Goal: Navigation & Orientation: Find specific page/section

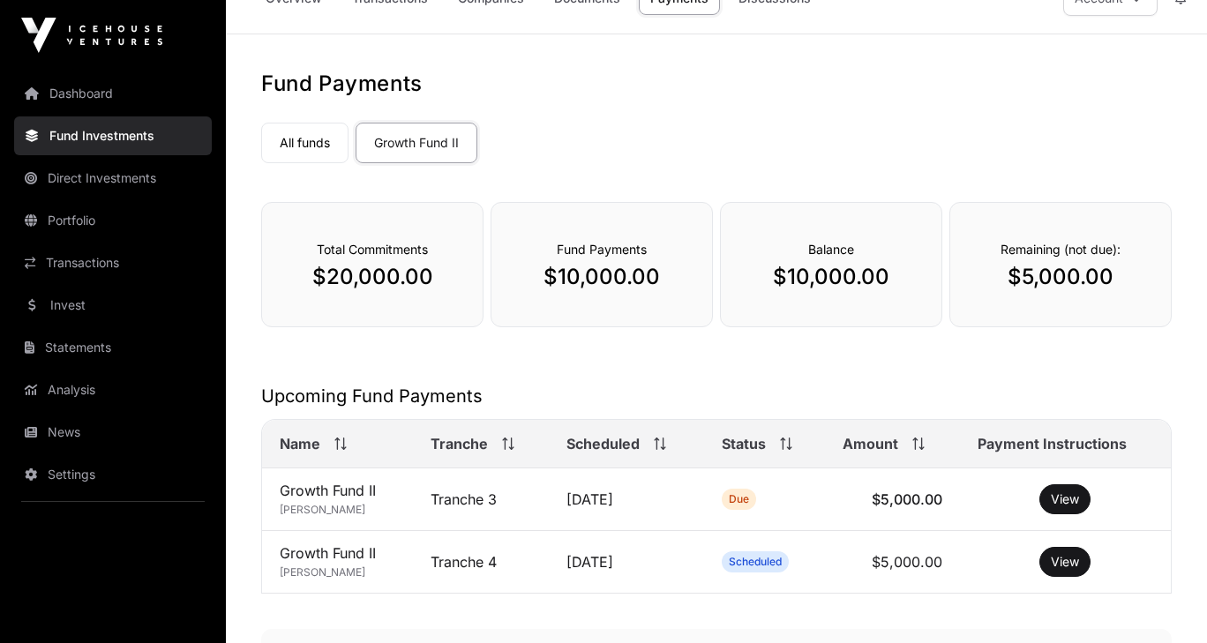
scroll to position [100, 0]
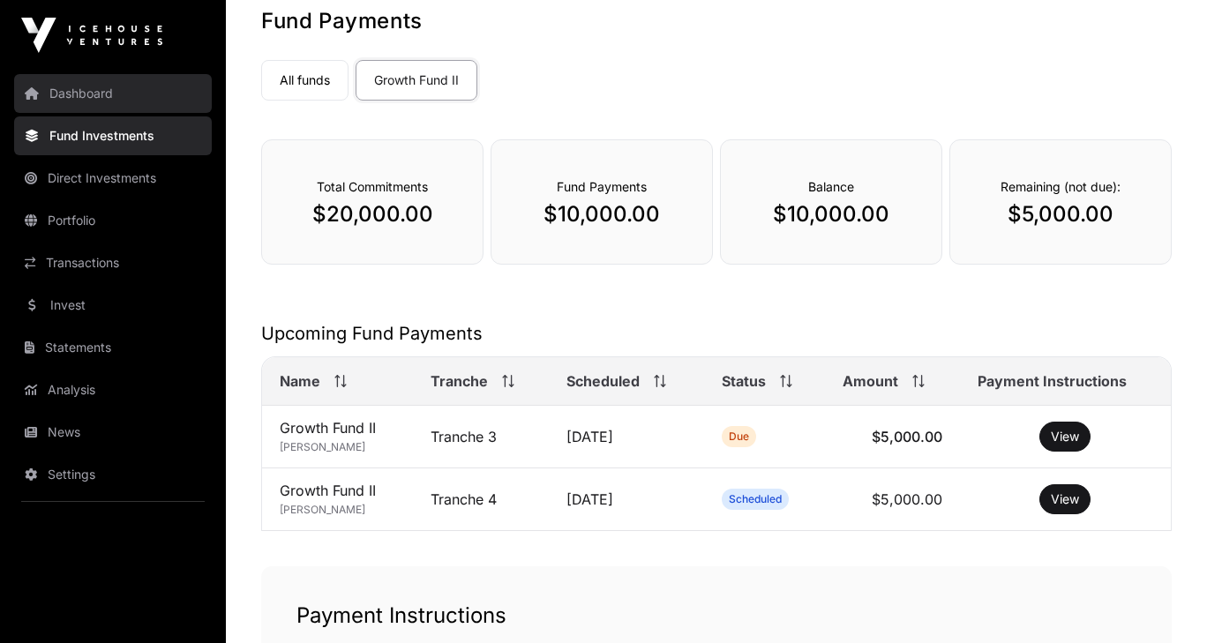
click at [103, 96] on link "Dashboard" at bounding box center [113, 93] width 198 height 39
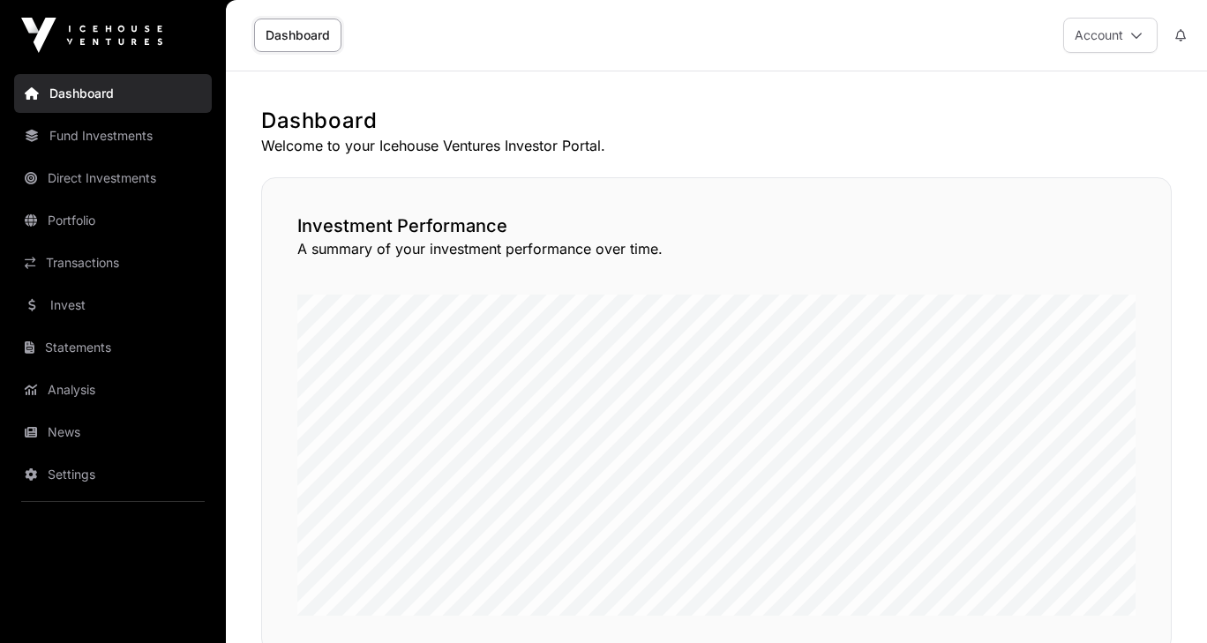
click at [316, 36] on link "Dashboard" at bounding box center [297, 36] width 87 height 34
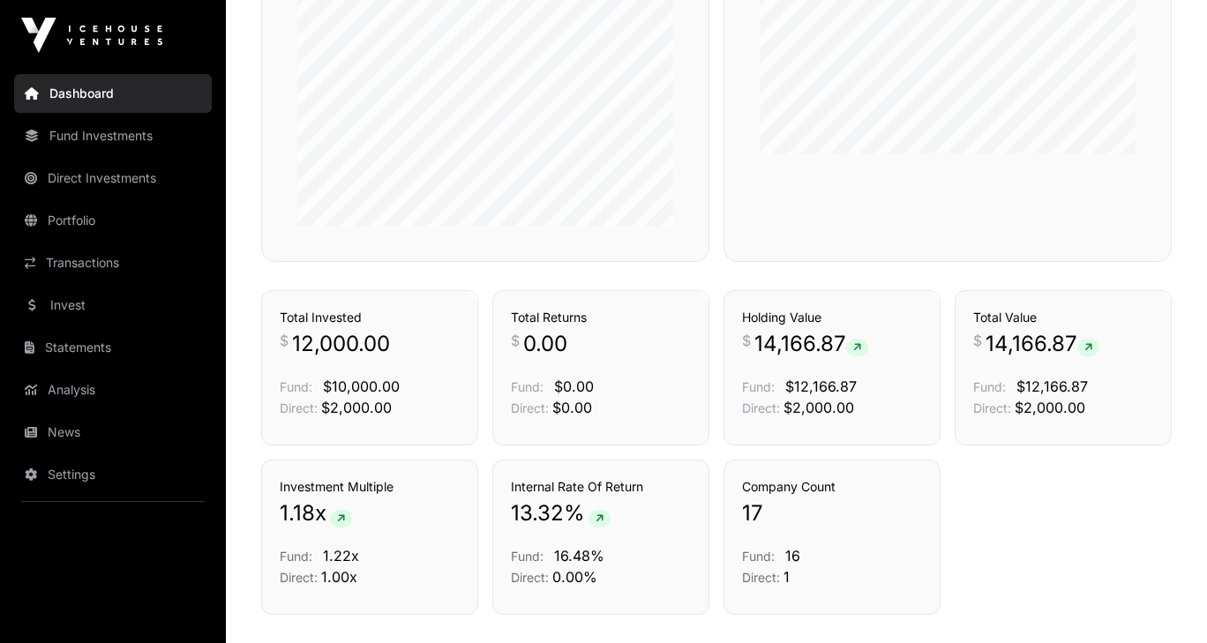
scroll to position [938, 0]
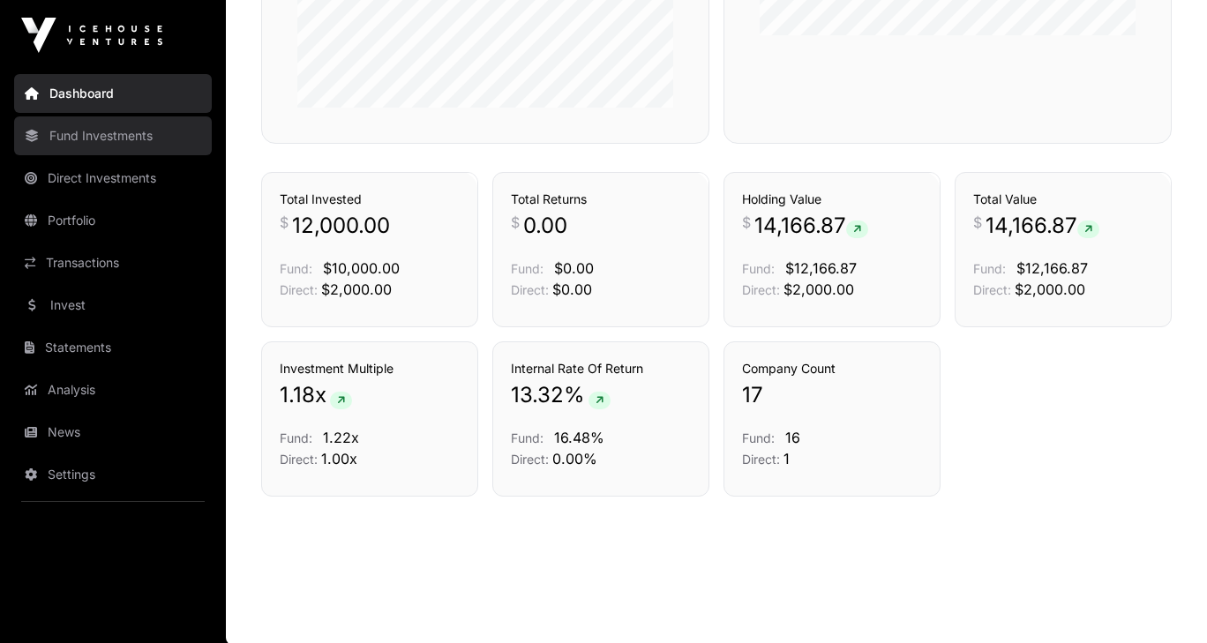
click at [98, 138] on link "Fund Investments" at bounding box center [113, 135] width 198 height 39
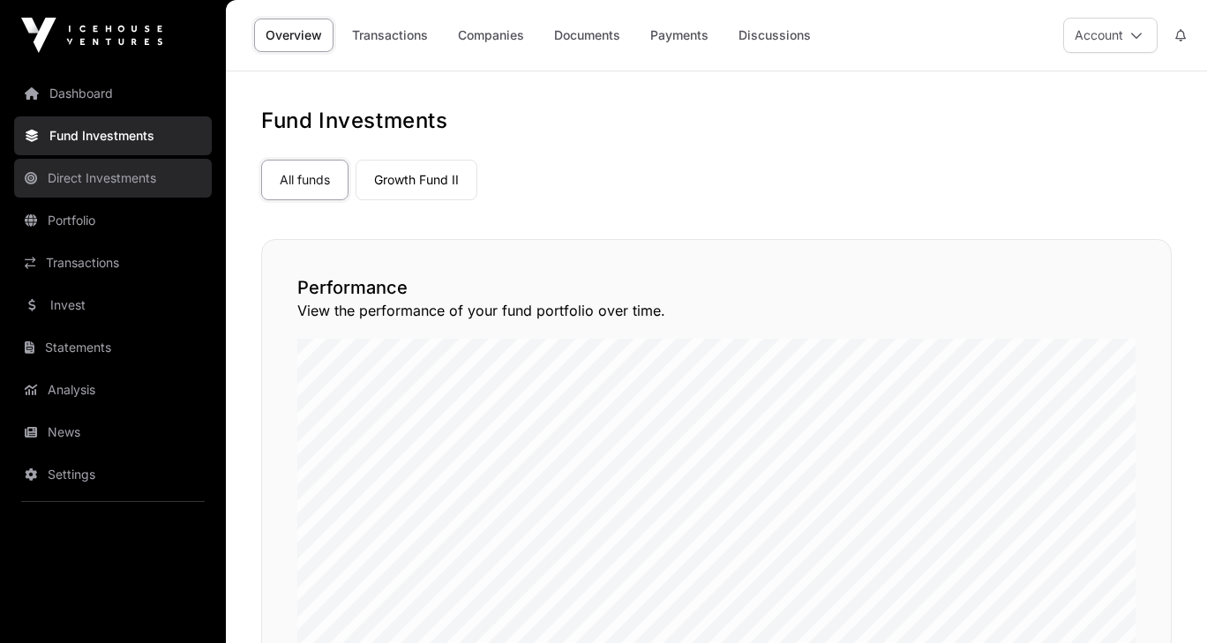
click at [161, 179] on link "Direct Investments" at bounding box center [113, 178] width 198 height 39
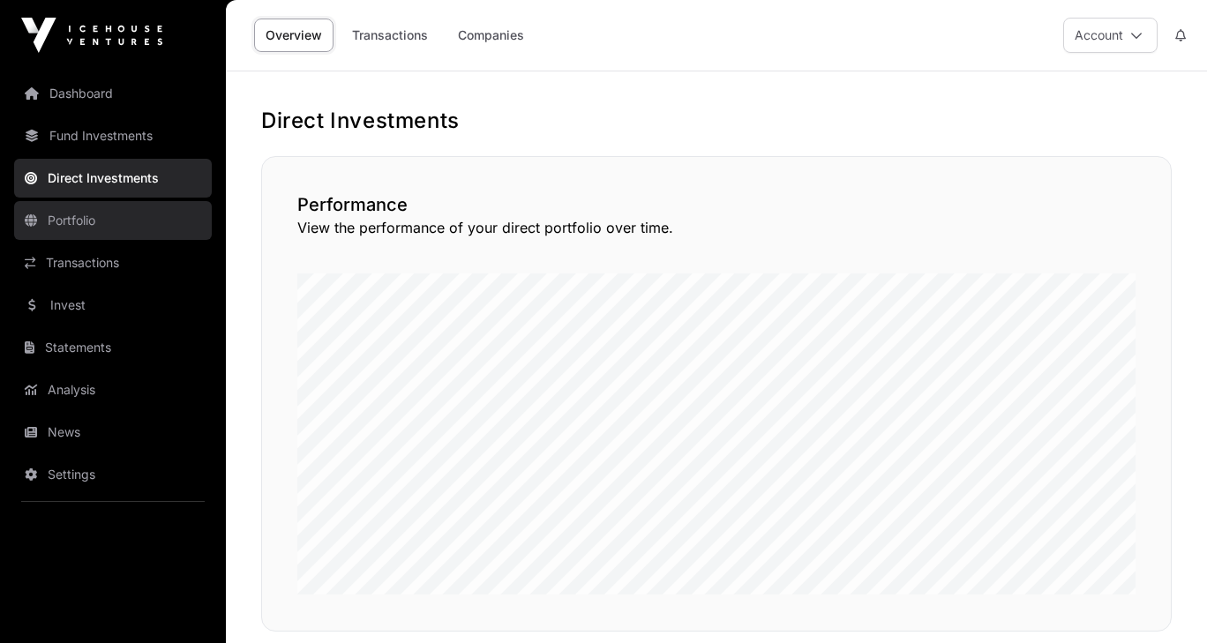
click at [149, 212] on link "Portfolio" at bounding box center [113, 220] width 198 height 39
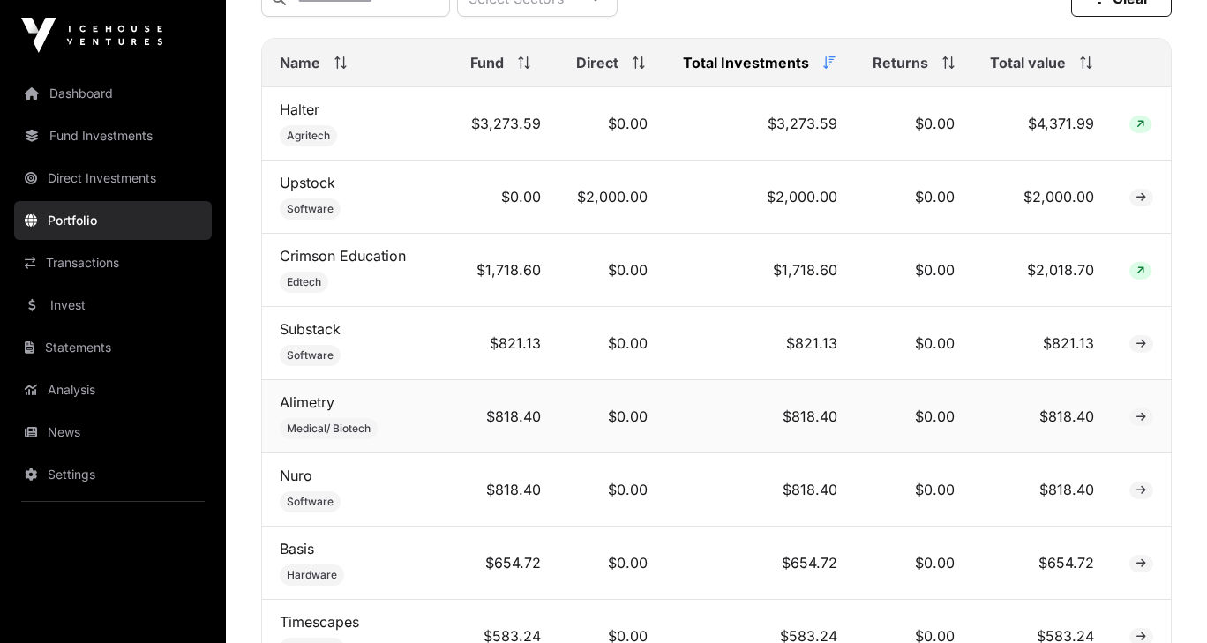
scroll to position [778, 0]
click at [347, 265] on link "Crimson Education" at bounding box center [343, 257] width 126 height 18
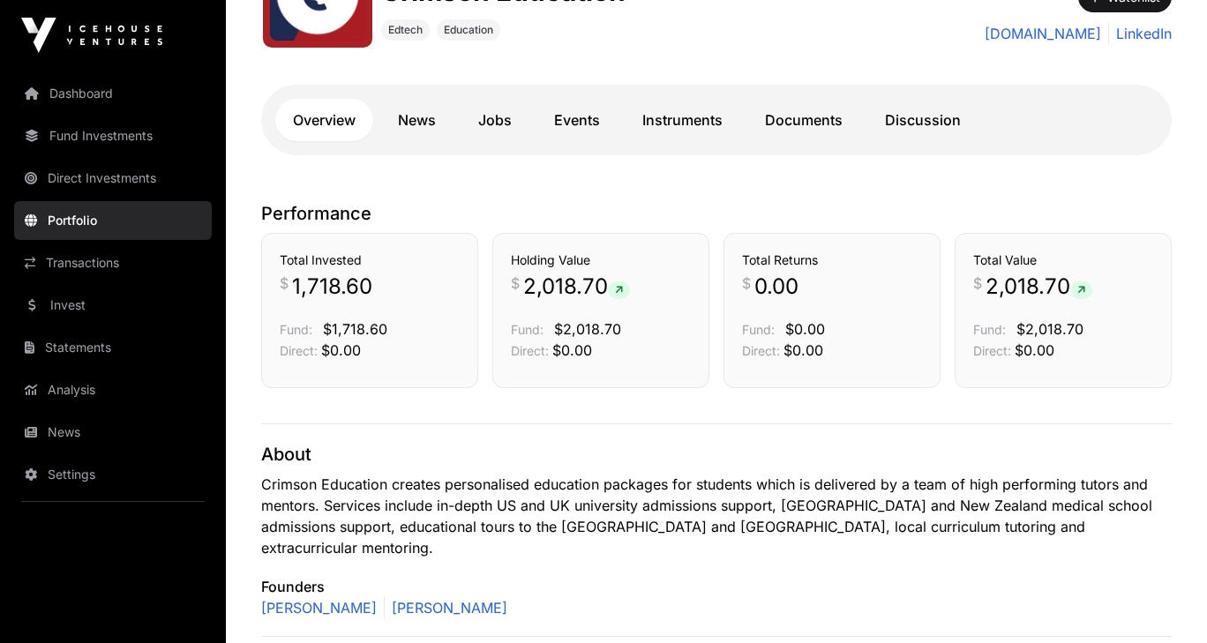
scroll to position [274, 0]
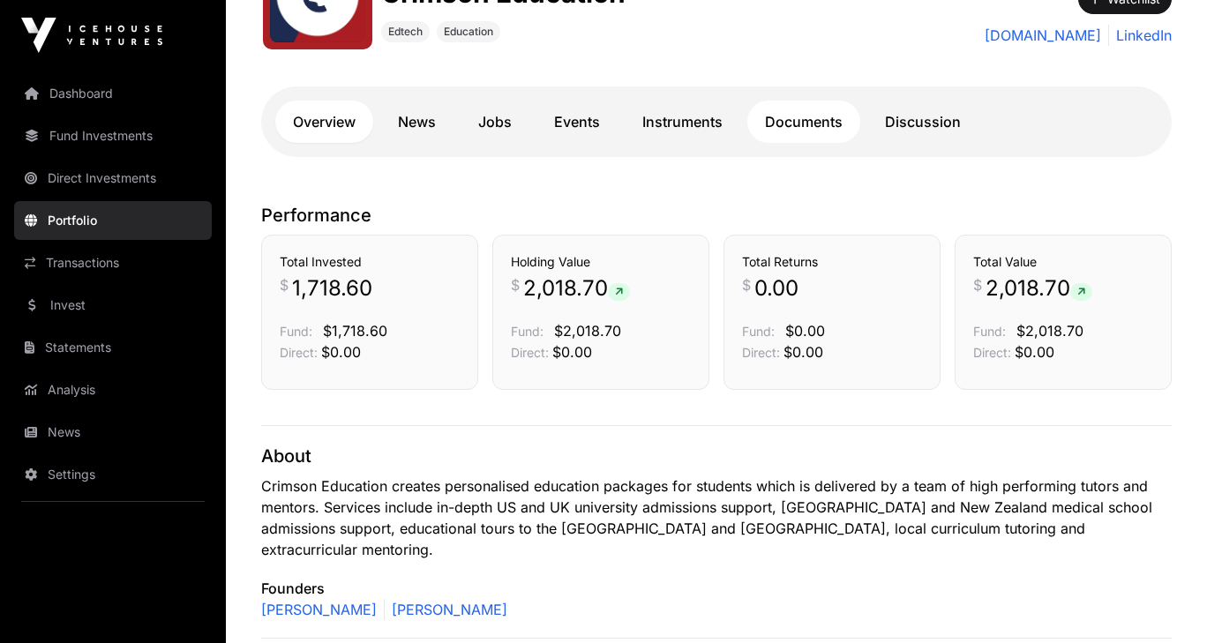
click at [822, 131] on link "Documents" at bounding box center [803, 122] width 113 height 42
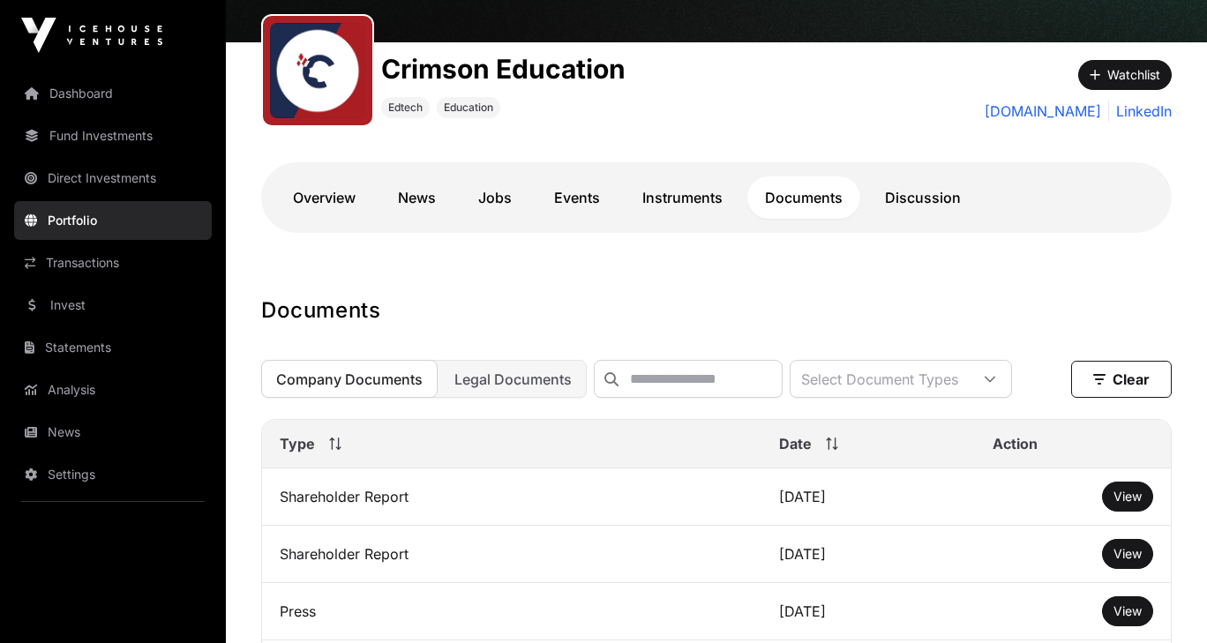
scroll to position [109, 0]
